Goal: Check status: Check status

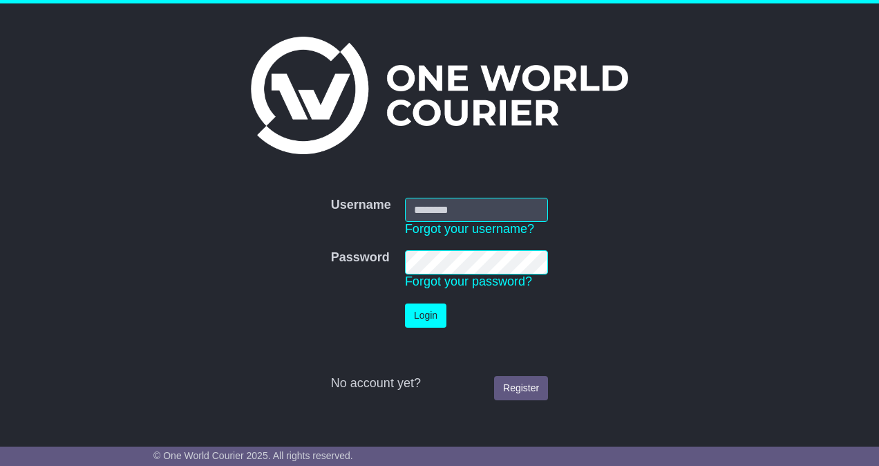
type input "**********"
click at [427, 315] on button "Login" at bounding box center [425, 316] width 41 height 24
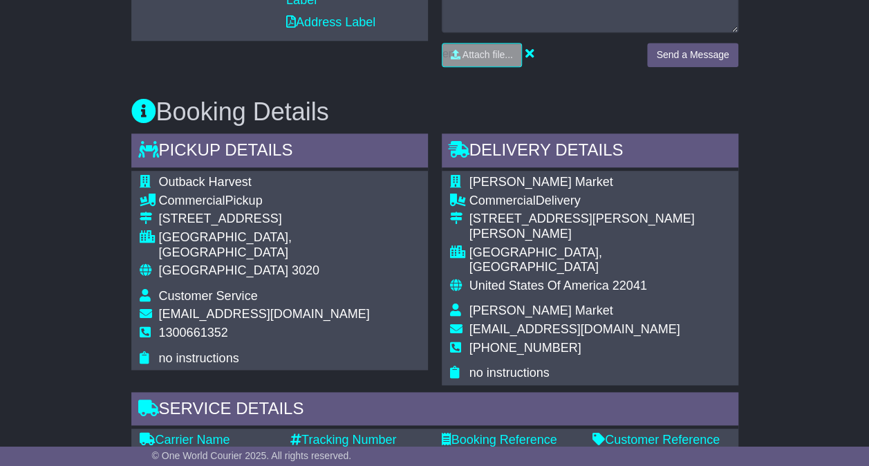
scroll to position [691, 0]
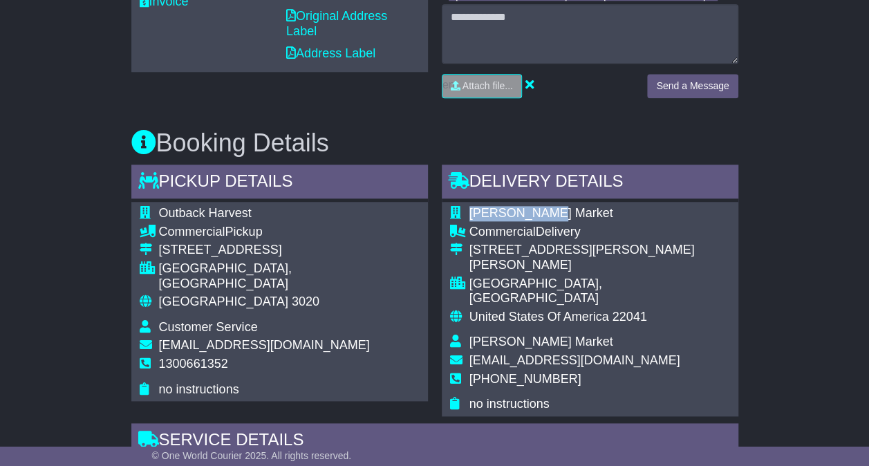
drag, startPoint x: 550, startPoint y: 207, endPoint x: 470, endPoint y: 207, distance: 80.2
click at [470, 207] on td "Azieb Market" at bounding box center [599, 215] width 261 height 19
copy span "Azieb Market"
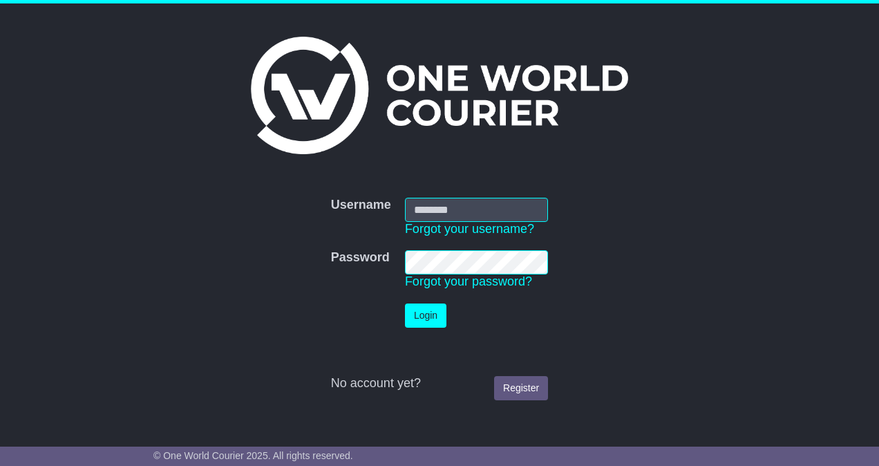
type input "**********"
click at [417, 310] on button "Login" at bounding box center [425, 316] width 41 height 24
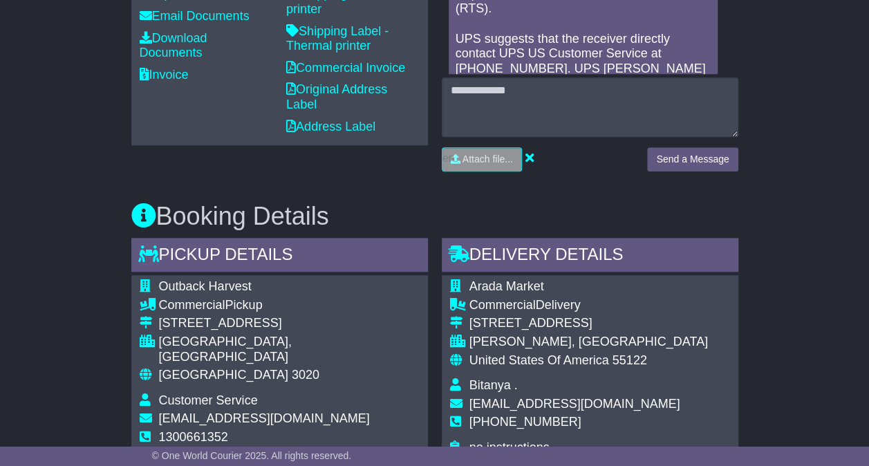
scroll to position [622, 0]
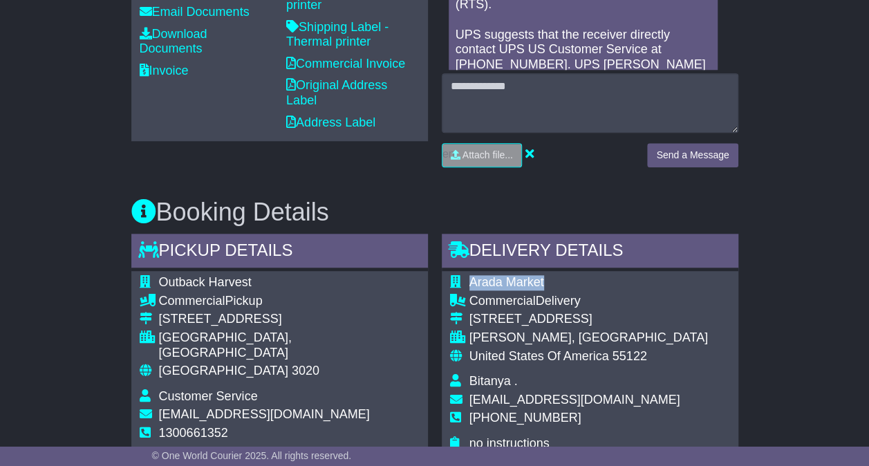
drag, startPoint x: 537, startPoint y: 278, endPoint x: 470, endPoint y: 281, distance: 67.1
click at [470, 281] on td "Arada Market" at bounding box center [588, 284] width 239 height 19
copy span "Arada Market"
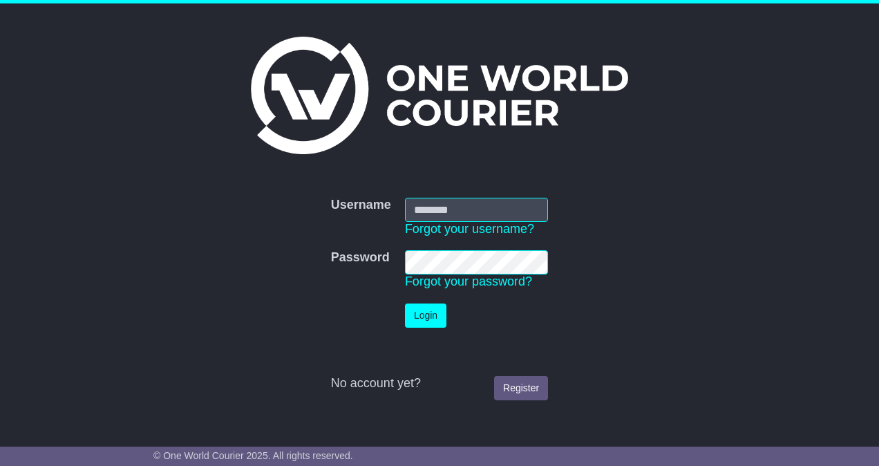
type input "**********"
click at [436, 315] on button "Login" at bounding box center [425, 316] width 41 height 24
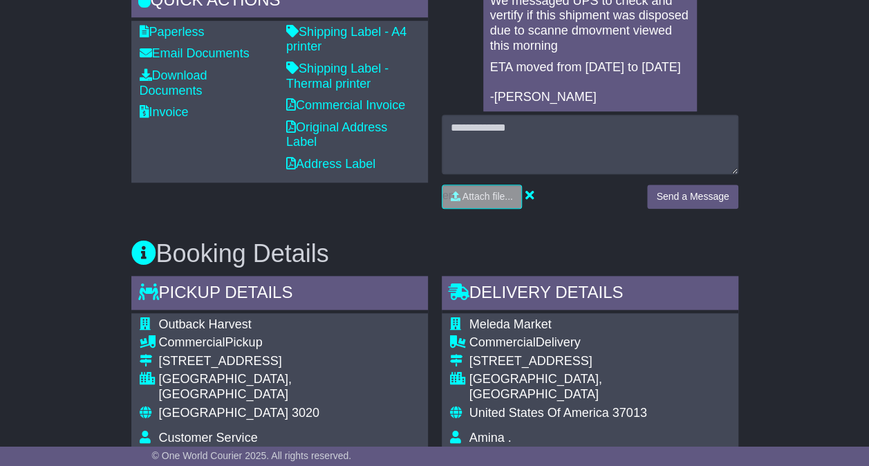
scroll to position [646, 0]
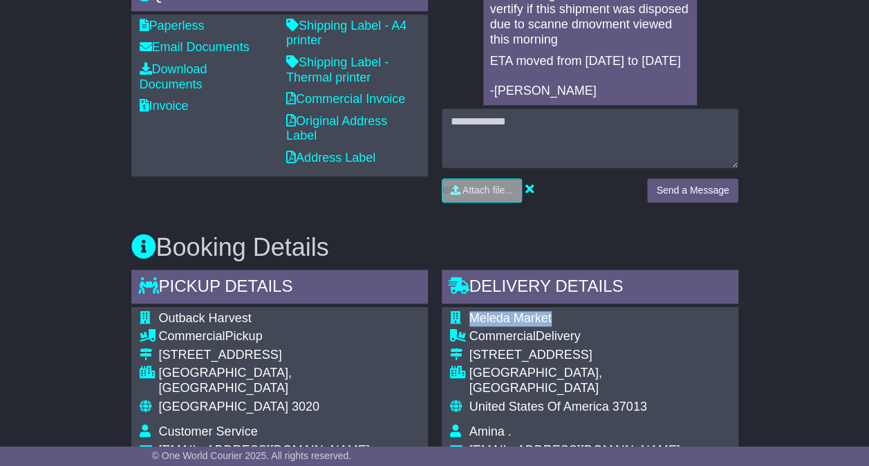
drag, startPoint x: 555, startPoint y: 299, endPoint x: 469, endPoint y: 301, distance: 85.1
click at [469, 311] on td "Meleda Market" at bounding box center [599, 320] width 261 height 19
drag, startPoint x: 469, startPoint y: 301, endPoint x: 489, endPoint y: 300, distance: 19.4
copy span "Meleda Market"
